Goal: Transaction & Acquisition: Book appointment/travel/reservation

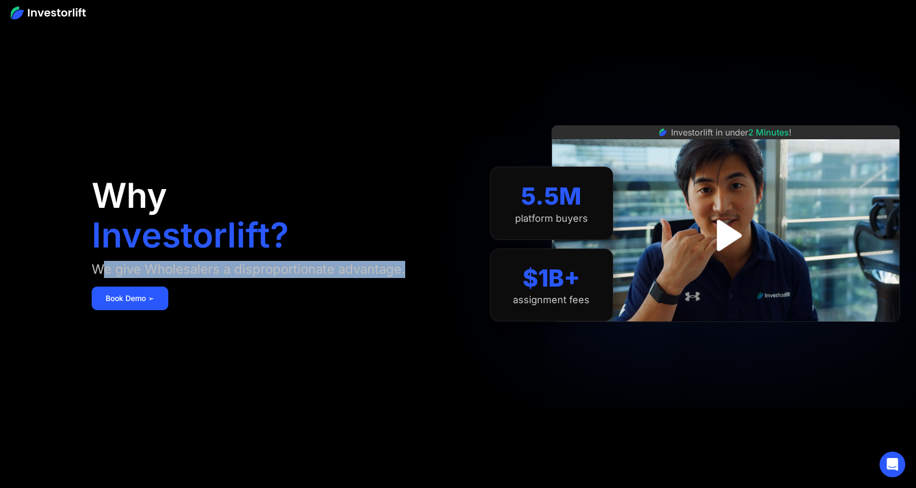
drag, startPoint x: 106, startPoint y: 270, endPoint x: 197, endPoint y: 279, distance: 91.0
click at [197, 279] on div "Why Investorlift? We give Wholesalers a disproportionate advantage. [DEMOGRAPHI…" at bounding box center [272, 244] width 361 height 424
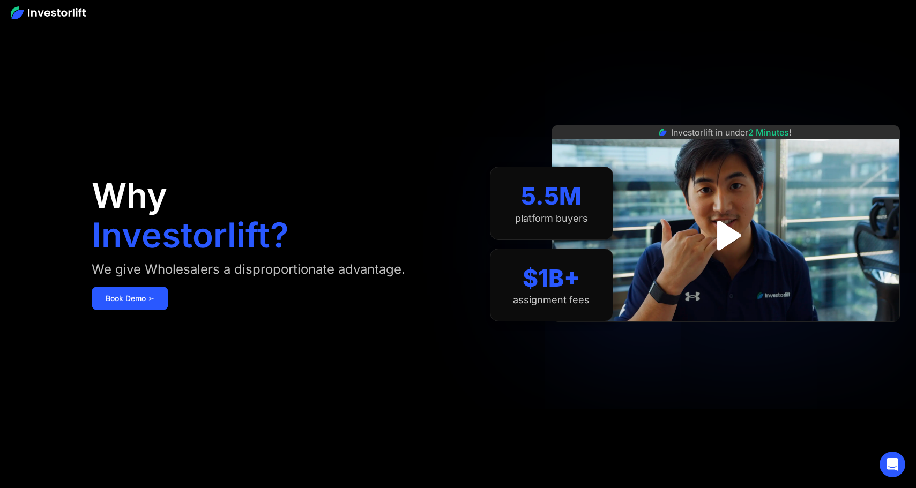
click at [77, 304] on aside "Why Investorlift? We give Wholesalers a disproportionate advantage. Book Demo ➢…" at bounding box center [458, 244] width 916 height 488
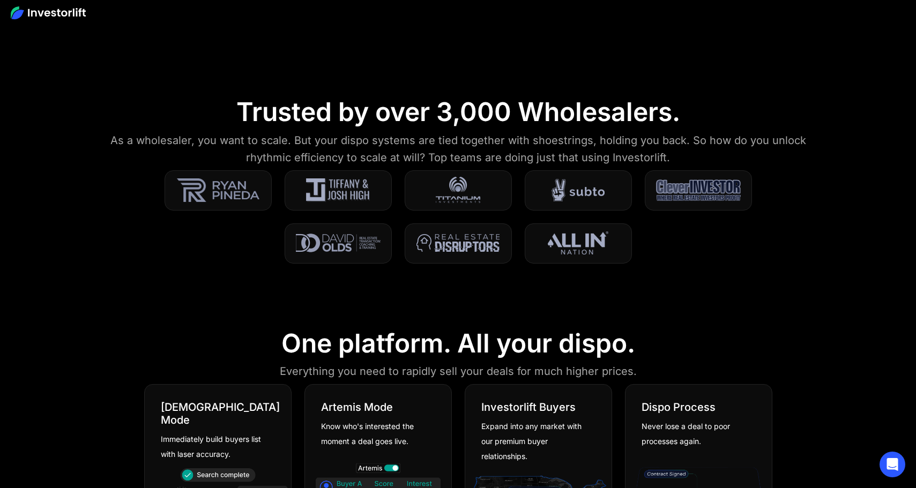
scroll to position [520, 0]
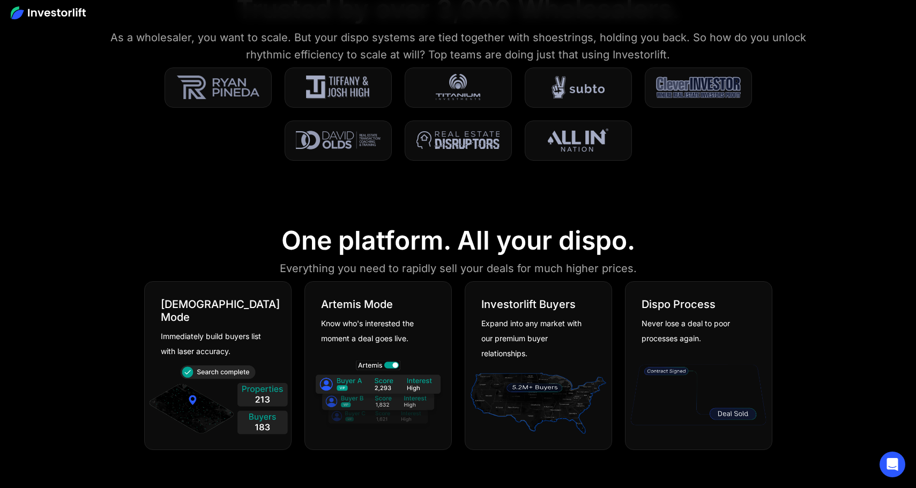
click at [185, 329] on div "Immediately build buyers list with laser accuracy." at bounding box center [214, 344] width 106 height 30
click at [185, 303] on div "[DEMOGRAPHIC_DATA] Mode" at bounding box center [220, 311] width 119 height 26
click at [205, 370] on img at bounding box center [217, 402] width 141 height 76
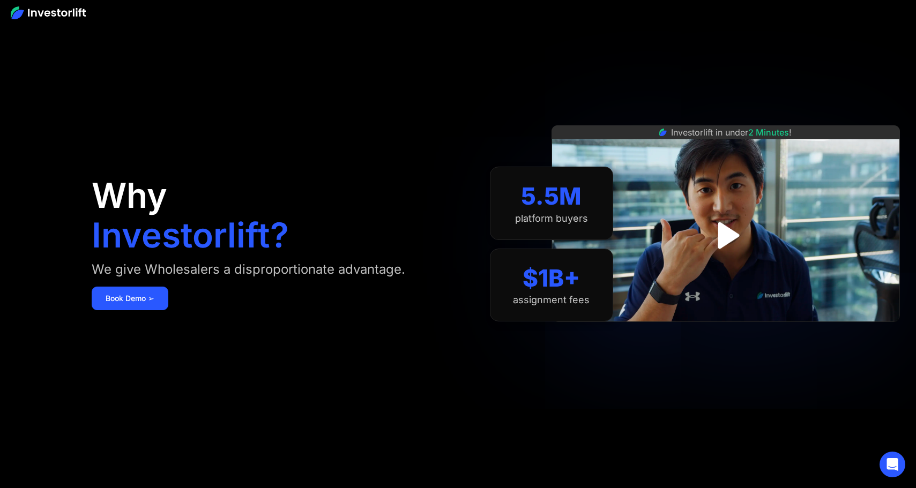
scroll to position [0, 0]
click at [75, 11] on img at bounding box center [48, 12] width 75 height 13
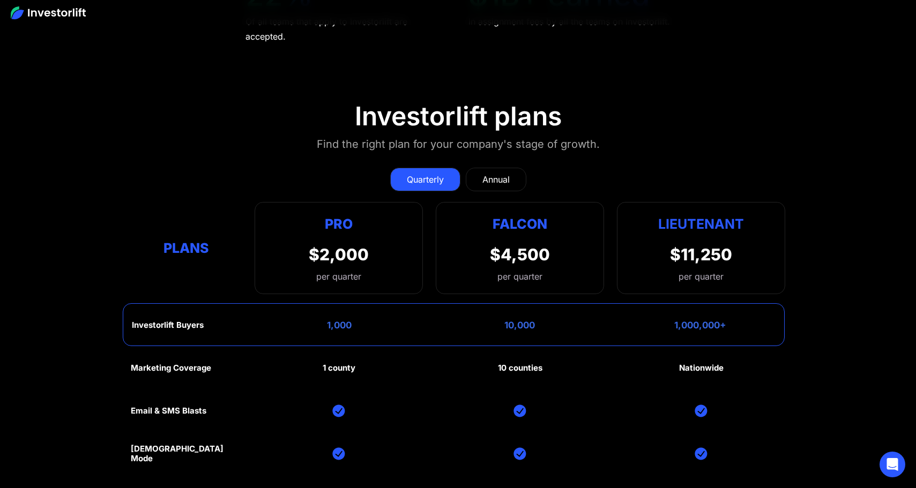
scroll to position [5019, 0]
click at [286, 252] on div "Pro $2,000 per quarter Pro Falcon Ltnt. Users 3 10 Unltd Buyer Limit 100k 500k …" at bounding box center [339, 248] width 168 height 92
click at [474, 174] on link "Annual" at bounding box center [496, 180] width 61 height 24
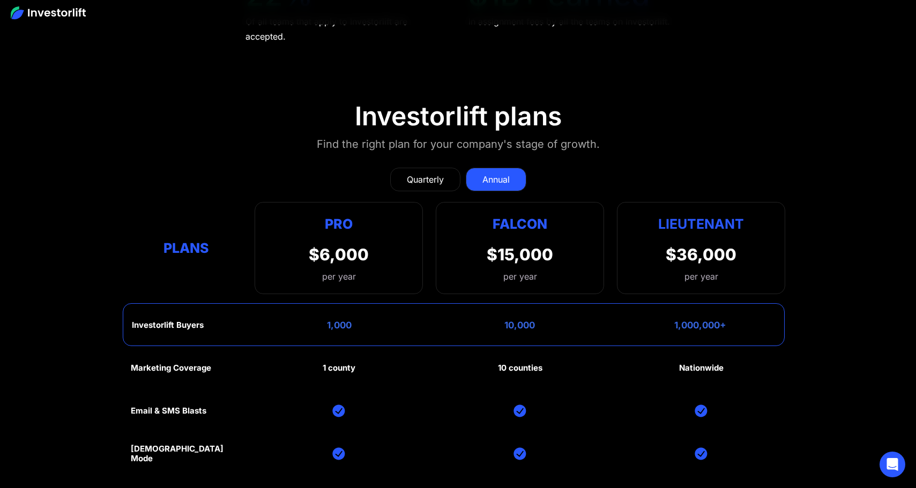
click at [373, 238] on div "Pro $6,000 per year Pro Falcon Ltnt. Users 3 10 Unltd Buyer Limit 100k 500k Unl…" at bounding box center [339, 248] width 168 height 92
click at [257, 267] on div "Pro $6,000 per year Pro Falcon Ltnt. Users 3 10 Unltd Buyer Limit 100k 500k Unl…" at bounding box center [339, 248] width 168 height 92
click at [491, 231] on div "Falcon $15,000 per year" at bounding box center [520, 248] width 168 height 92
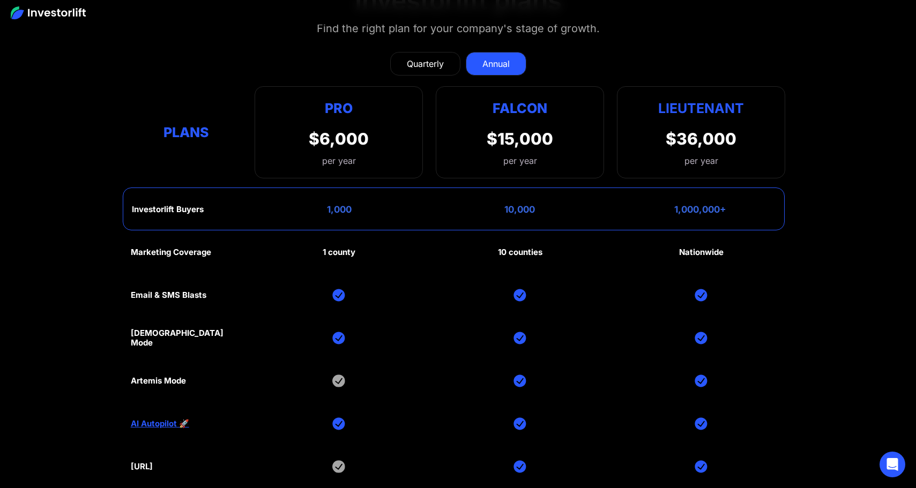
click at [466, 245] on div "Marketing Coverage 1 county 10 counties Nationwide Email & SMS Blasts God Mode …" at bounding box center [458, 381] width 655 height 300
click at [369, 263] on div "Marketing Coverage 1 county 10 counties Nationwide Email & SMS Blasts God Mode …" at bounding box center [458, 381] width 655 height 300
click at [334, 295] on img at bounding box center [338, 295] width 13 height 13
click at [334, 318] on div "Marketing Coverage 1 county 10 counties Nationwide Email & SMS Blasts God Mode …" at bounding box center [458, 381] width 655 height 300
click at [333, 336] on img at bounding box center [338, 338] width 13 height 13
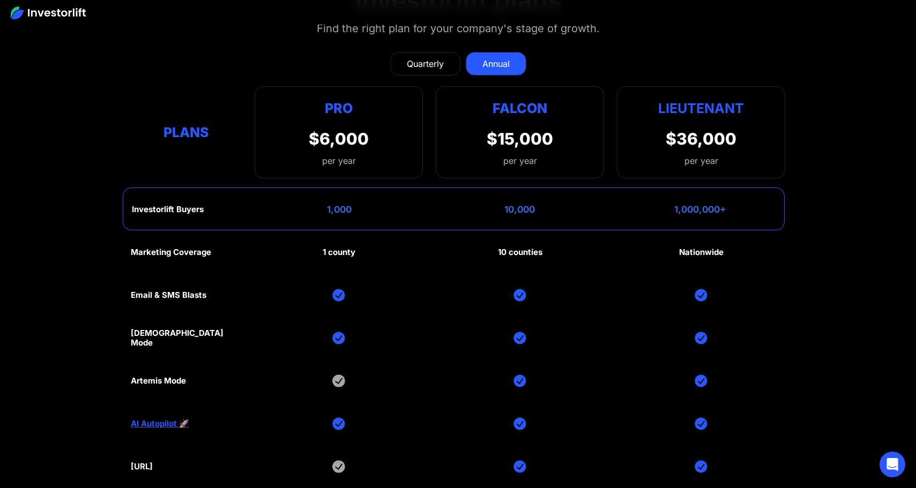
click at [333, 381] on div "Marketing Coverage 1 county 10 counties Nationwide Email & SMS Blasts God Mode …" at bounding box center [458, 381] width 655 height 300
click at [337, 418] on img at bounding box center [338, 424] width 13 height 13
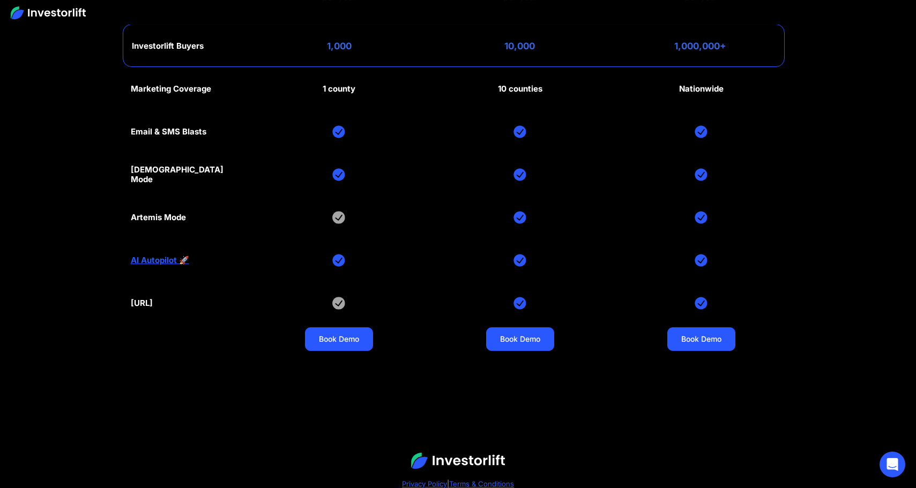
scroll to position [5299, 0]
click at [334, 331] on link "Book Demo" at bounding box center [339, 340] width 68 height 24
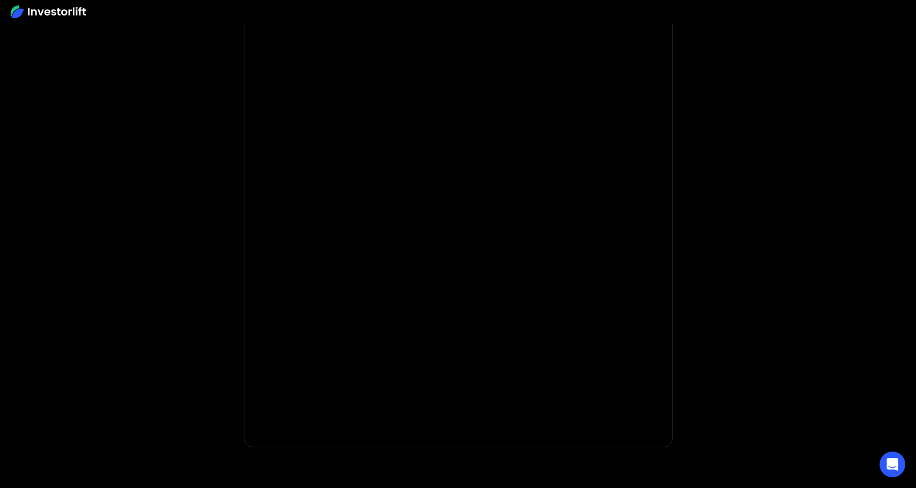
scroll to position [45, 0]
